Goal: Task Accomplishment & Management: Use online tool/utility

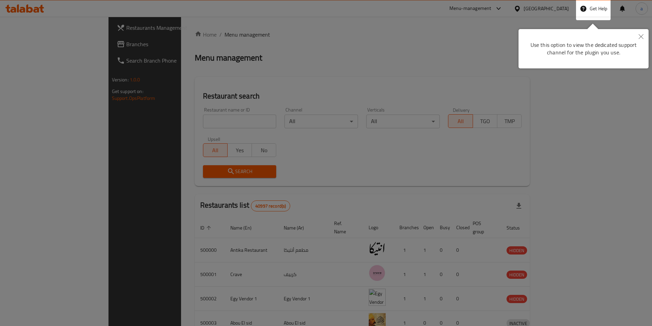
click at [567, 5] on div at bounding box center [326, 255] width 652 height 510
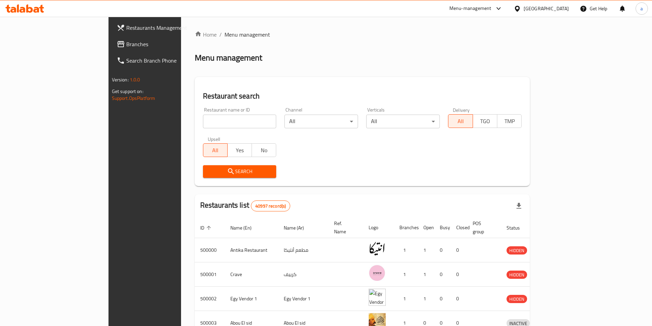
click at [567, 5] on div "[GEOGRAPHIC_DATA]" at bounding box center [545, 9] width 45 height 8
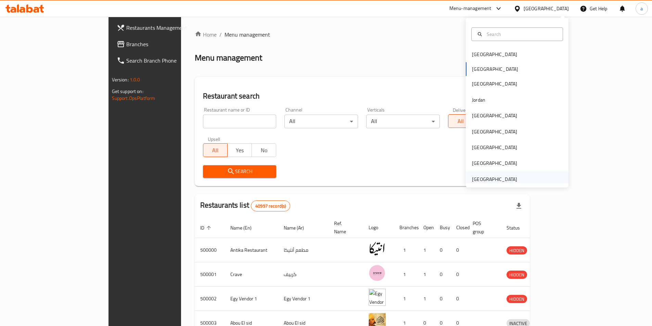
click at [510, 177] on div "[GEOGRAPHIC_DATA]" at bounding box center [494, 179] width 45 height 8
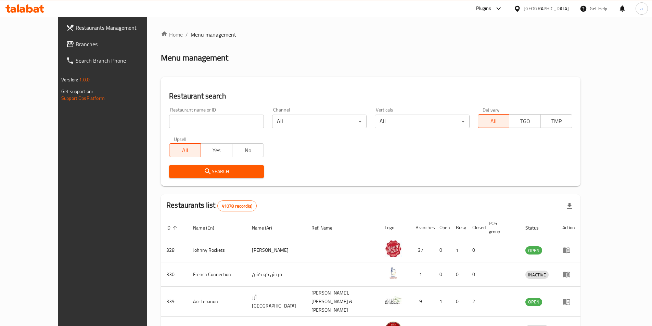
click at [76, 44] on span "Branches" at bounding box center [119, 44] width 86 height 8
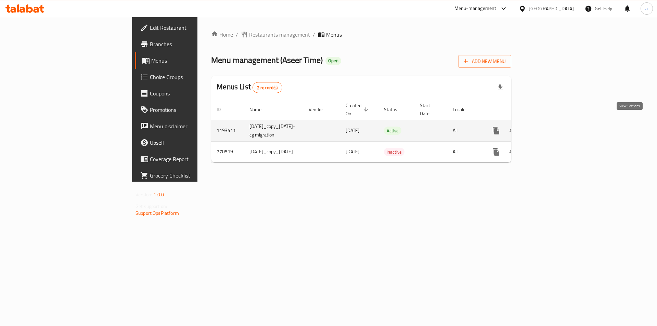
click at [548, 128] on icon "enhanced table" at bounding box center [545, 131] width 6 height 6
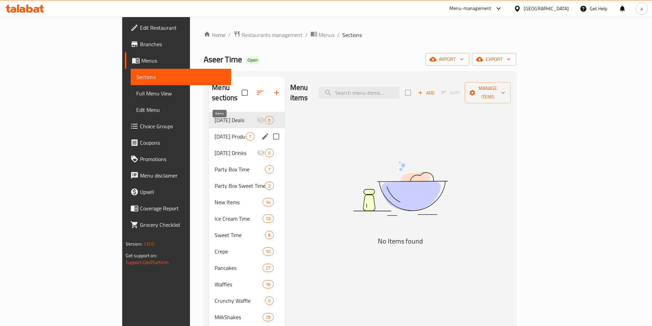
click at [246, 133] on span "7" at bounding box center [250, 136] width 8 height 6
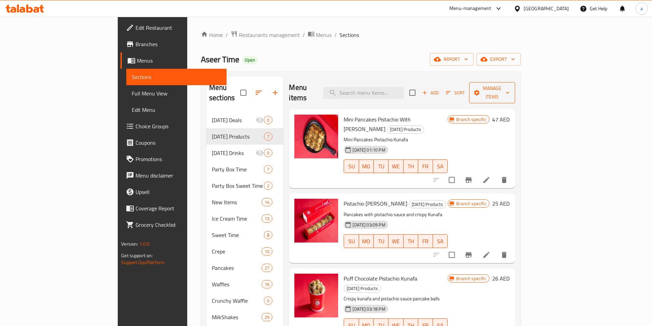
click at [509, 91] on span "Manage items" at bounding box center [491, 92] width 35 height 17
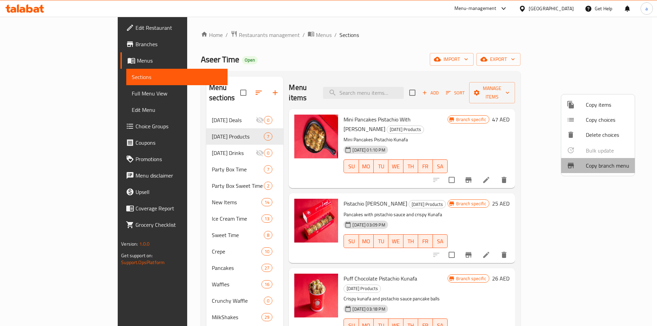
click at [598, 167] on span "Copy branch menu" at bounding box center [607, 165] width 43 height 8
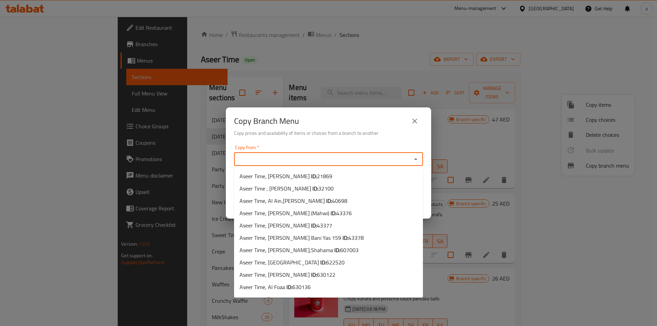
click at [360, 160] on input "Copy from   *" at bounding box center [322, 159] width 173 height 10
click at [314, 176] on li "Aseer Time, Al Mushrif ID: 21869" at bounding box center [328, 176] width 189 height 12
type input "Aseer Time, Al Mushrif"
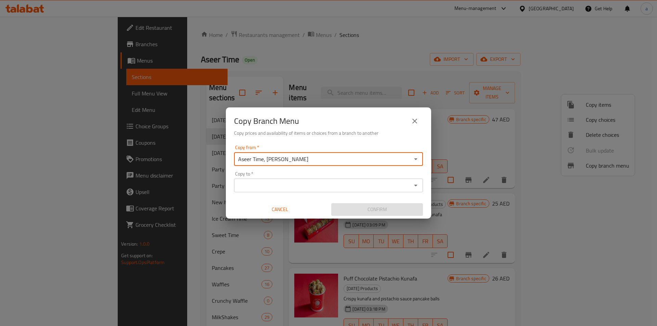
click at [305, 189] on input "Copy to   *" at bounding box center [322, 186] width 173 height 10
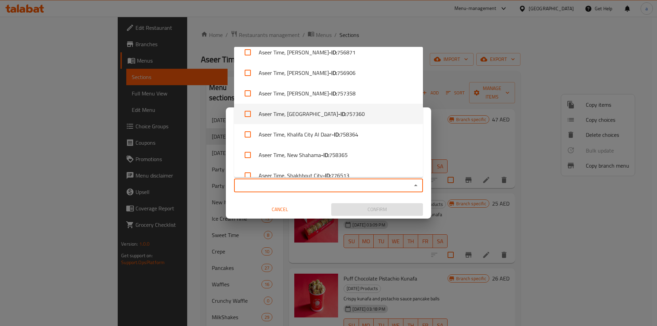
scroll to position [409, 0]
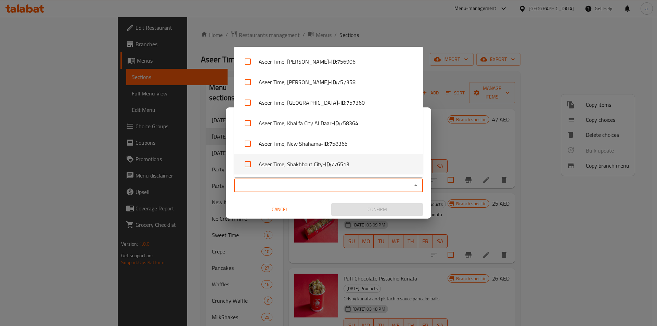
click at [296, 168] on li "Aseer Time, Shakhbout City - ID: 776513" at bounding box center [328, 164] width 189 height 21
checkbox input "true"
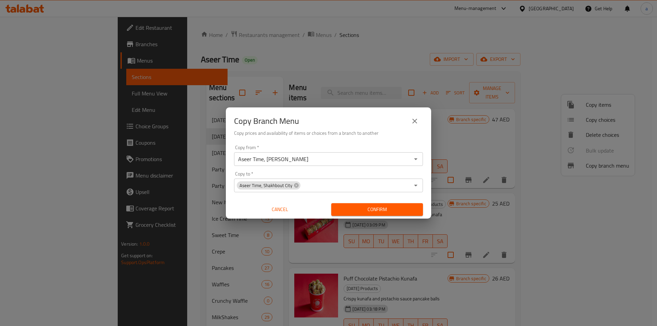
click at [228, 167] on div "Copy from   * Aseer Time, Al Mushrif Copy from * Copy to   * Aseer Time, Shakhb…" at bounding box center [328, 180] width 205 height 76
click at [369, 204] on button "Confirm" at bounding box center [377, 209] width 92 height 13
